Goal: Complete application form

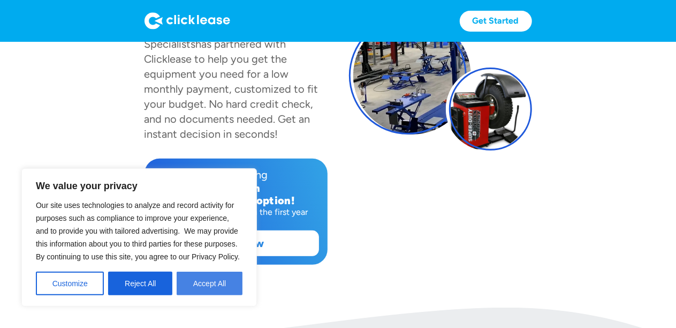
click at [215, 284] on button "Accept All" at bounding box center [210, 283] width 66 height 24
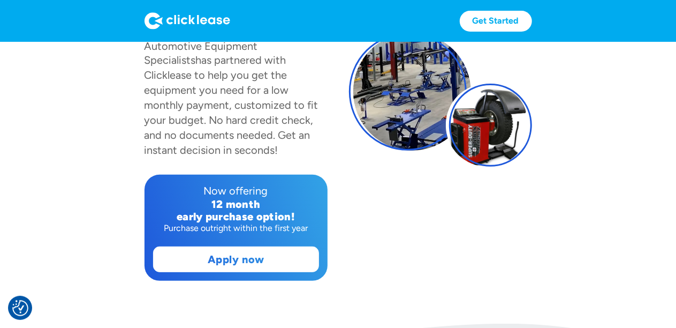
scroll to position [107, 0]
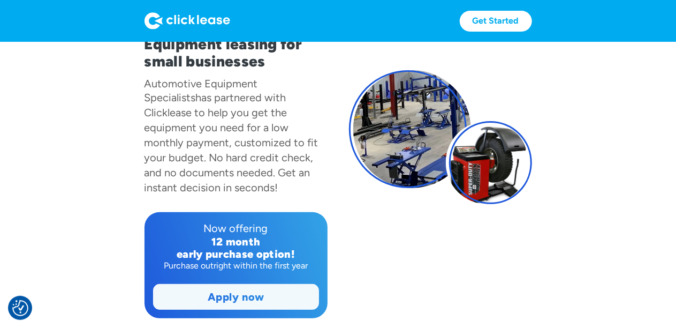
click at [237, 293] on link "Apply now" at bounding box center [236, 296] width 165 height 25
